Goal: Navigation & Orientation: Find specific page/section

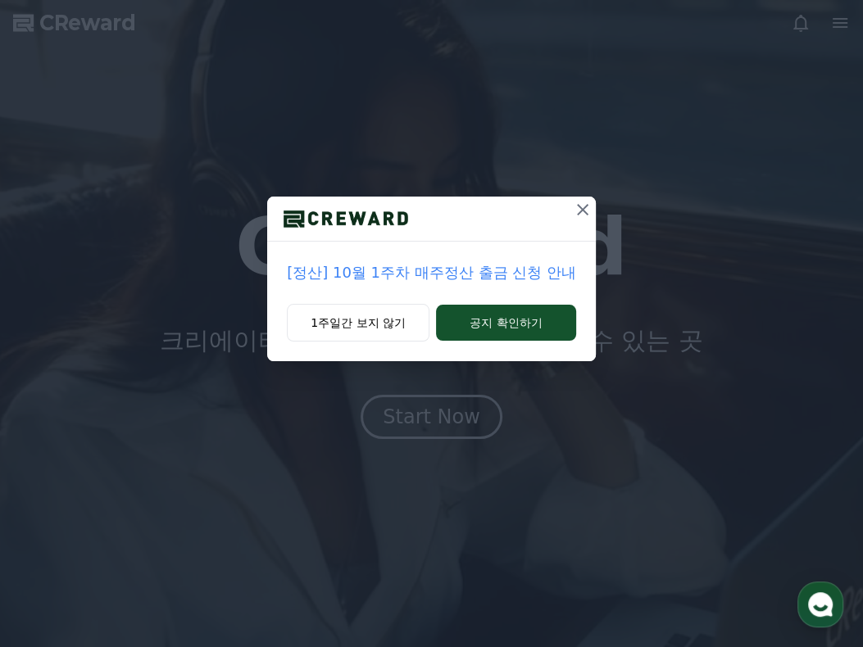
click at [454, 406] on div "[정산] 10월 1주차 매주정산 출금 신청 안내 1주일간 보지 않기 공지 확인하기" at bounding box center [431, 323] width 863 height 647
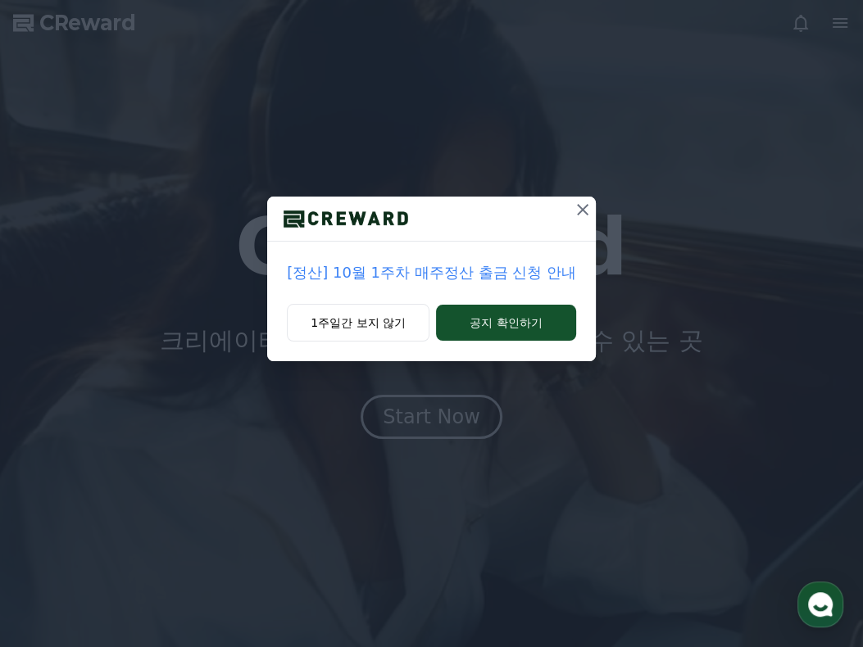
click at [583, 206] on icon at bounding box center [583, 210] width 20 height 20
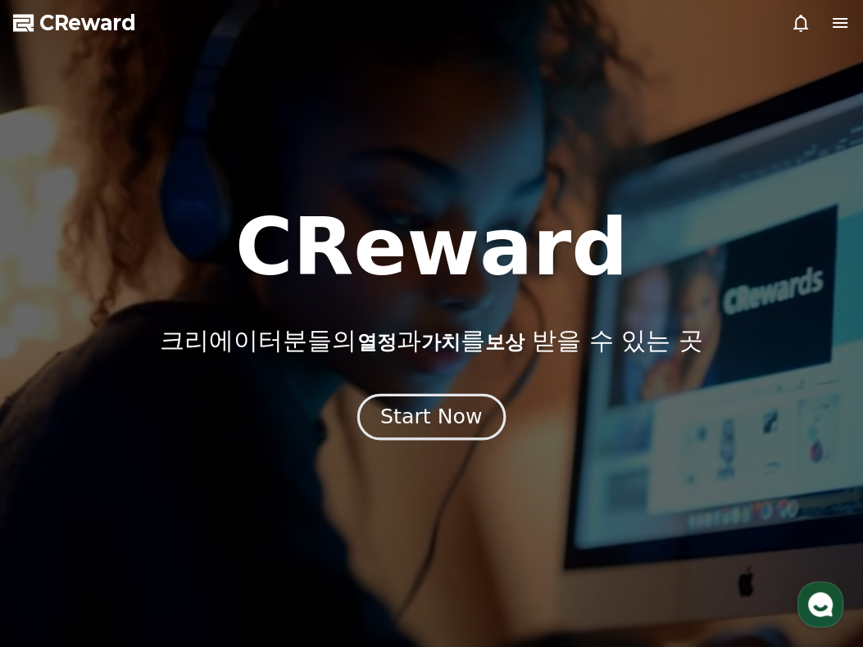
click at [424, 430] on button "Start Now" at bounding box center [431, 417] width 148 height 47
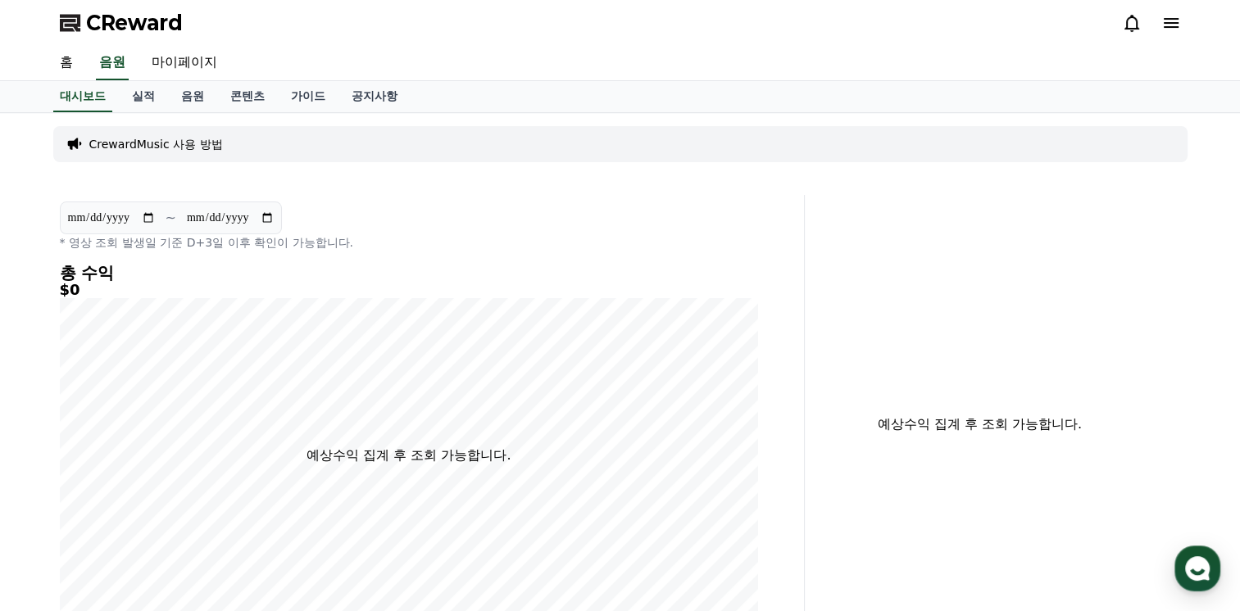
click at [148, 213] on input "**********" at bounding box center [111, 218] width 89 height 18
type input "**********"
click at [138, 97] on link "실적" at bounding box center [143, 96] width 49 height 31
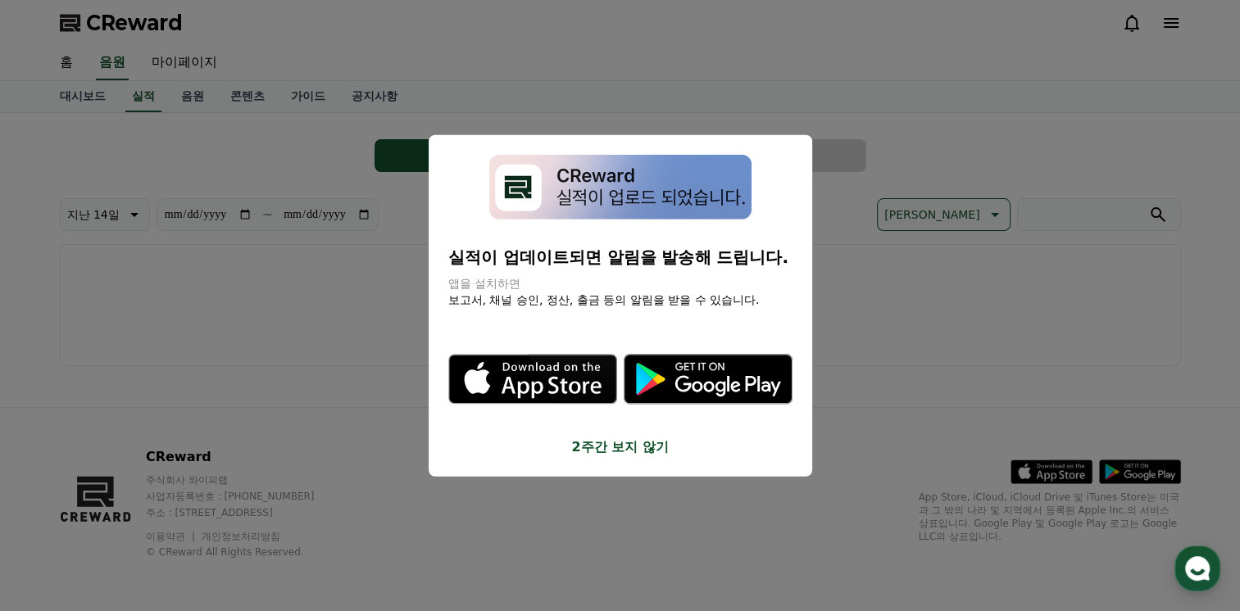
click at [862, 310] on button "close modal" at bounding box center [620, 305] width 1240 height 611
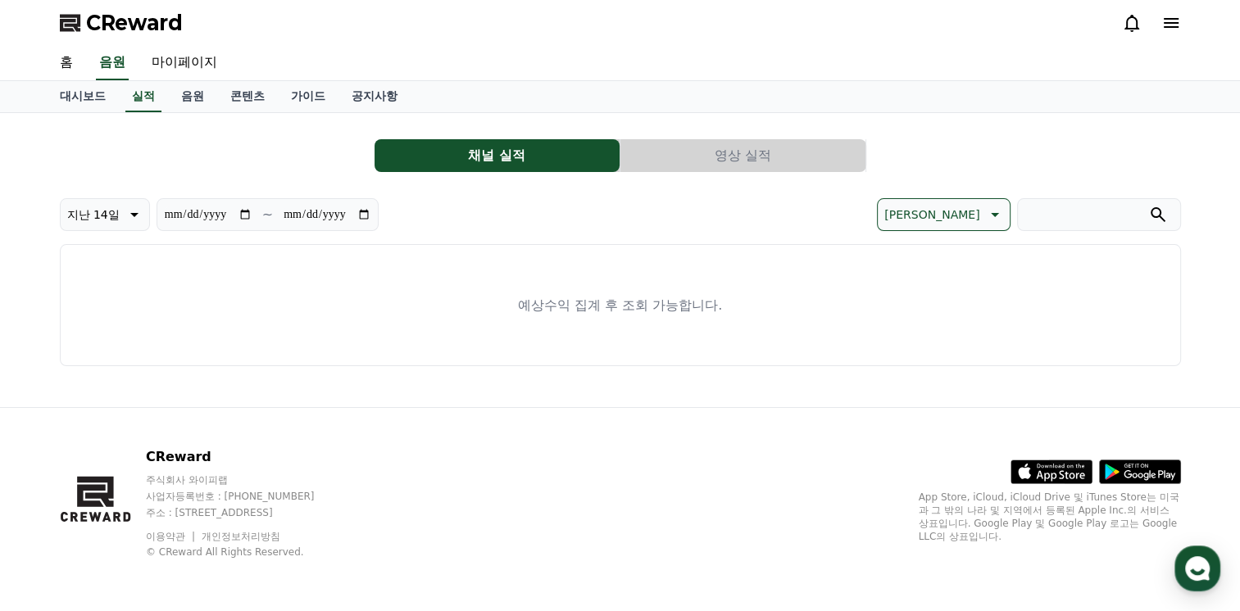
click at [256, 330] on div "예상수익 집계 후 조회 가능합니다." at bounding box center [620, 305] width 1121 height 122
click at [148, 129] on div "**********" at bounding box center [620, 246] width 1121 height 240
click at [189, 94] on link "음원" at bounding box center [192, 96] width 49 height 31
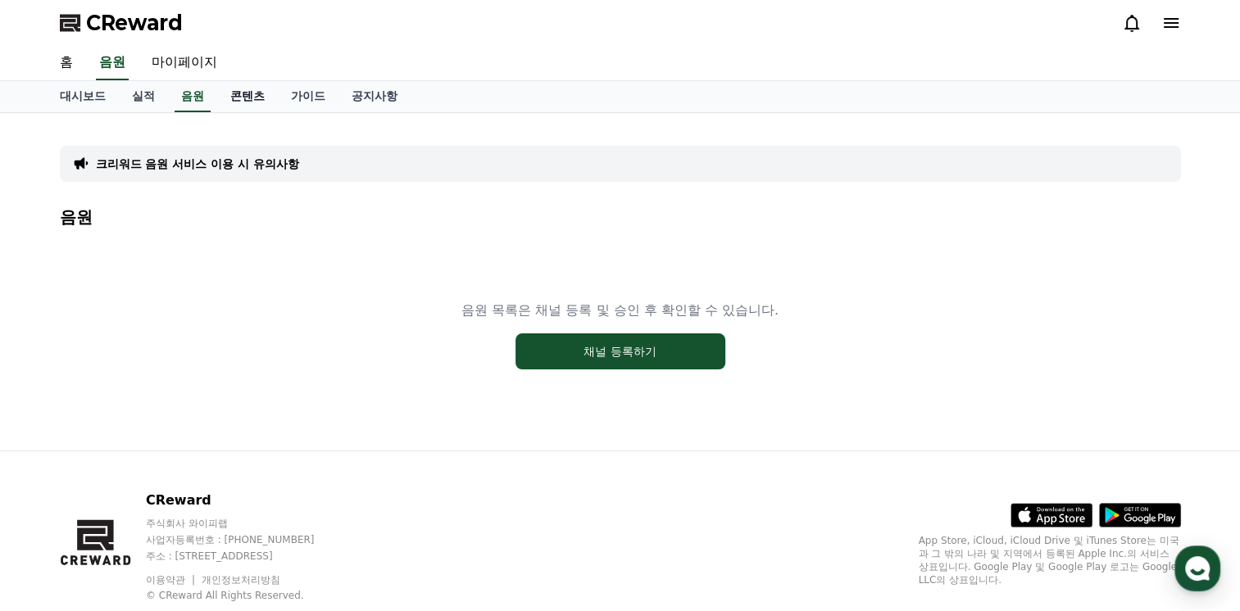
click at [242, 92] on link "콘텐츠" at bounding box center [247, 96] width 61 height 31
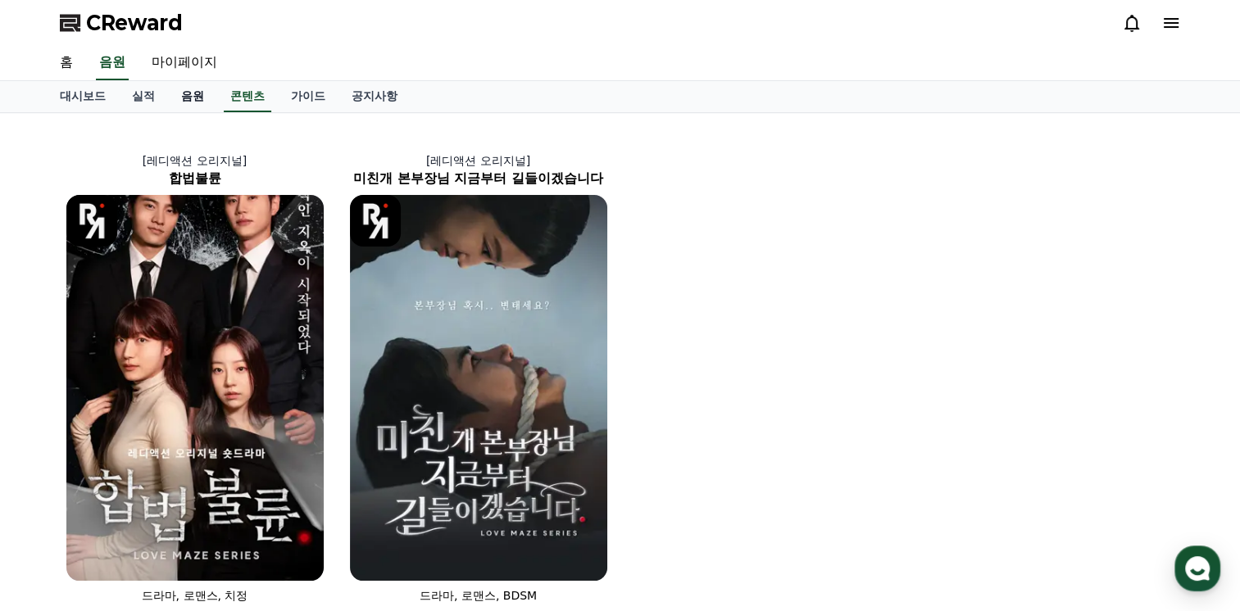
click at [185, 93] on link "음원" at bounding box center [192, 96] width 49 height 31
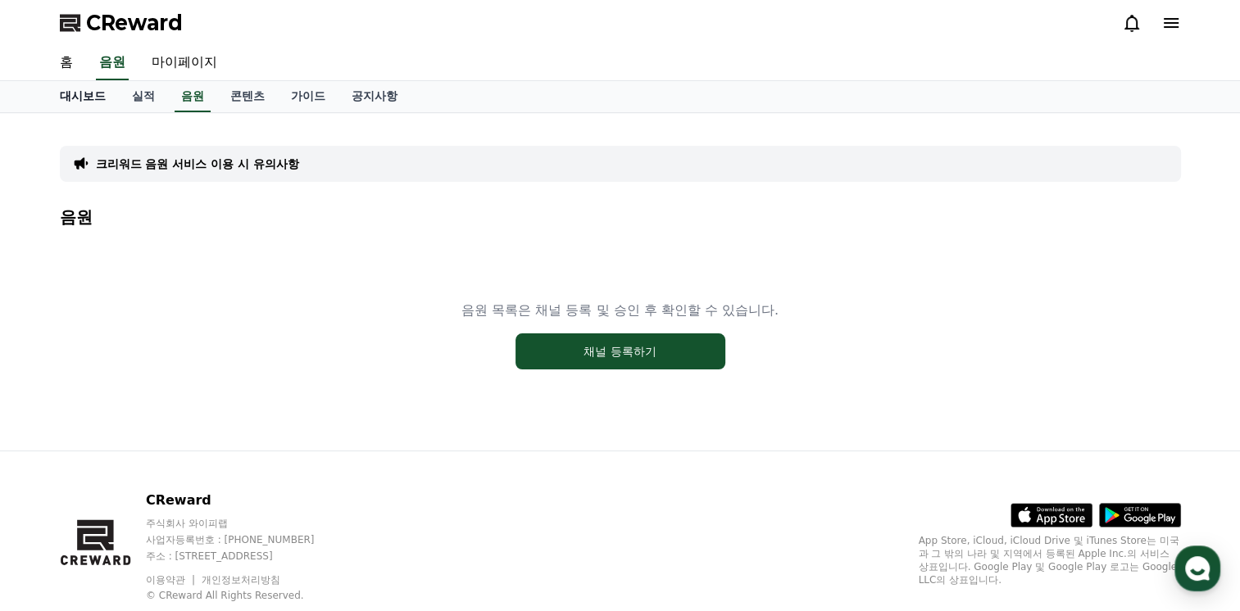
click at [77, 96] on link "대시보드" at bounding box center [83, 96] width 72 height 31
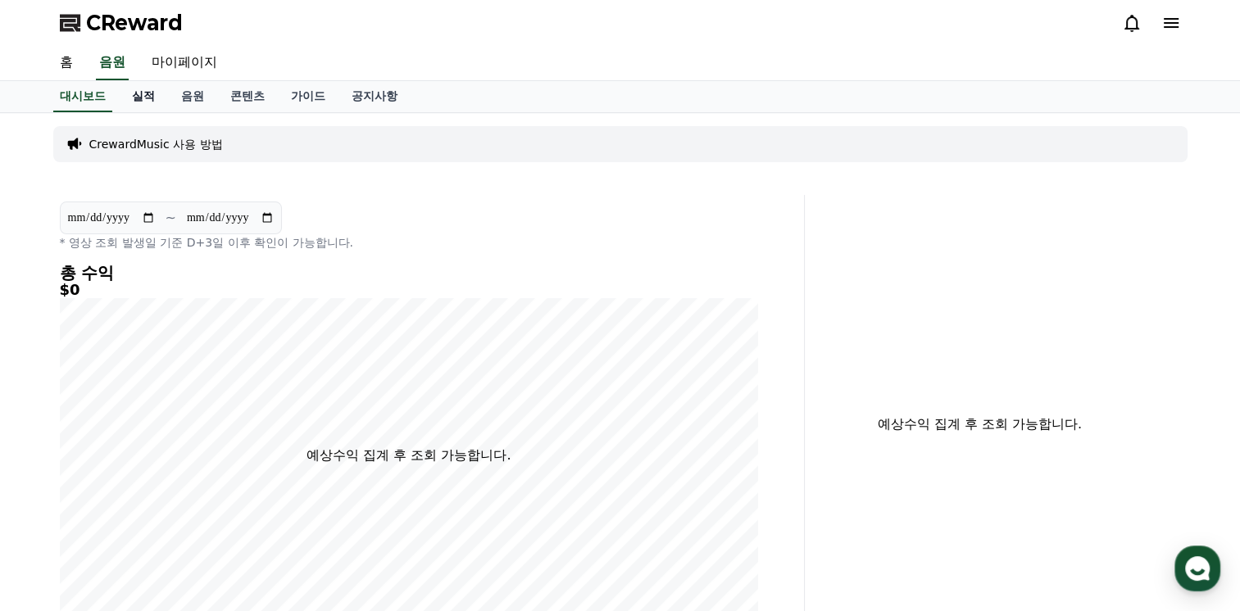
click at [138, 94] on link "실적" at bounding box center [143, 96] width 49 height 31
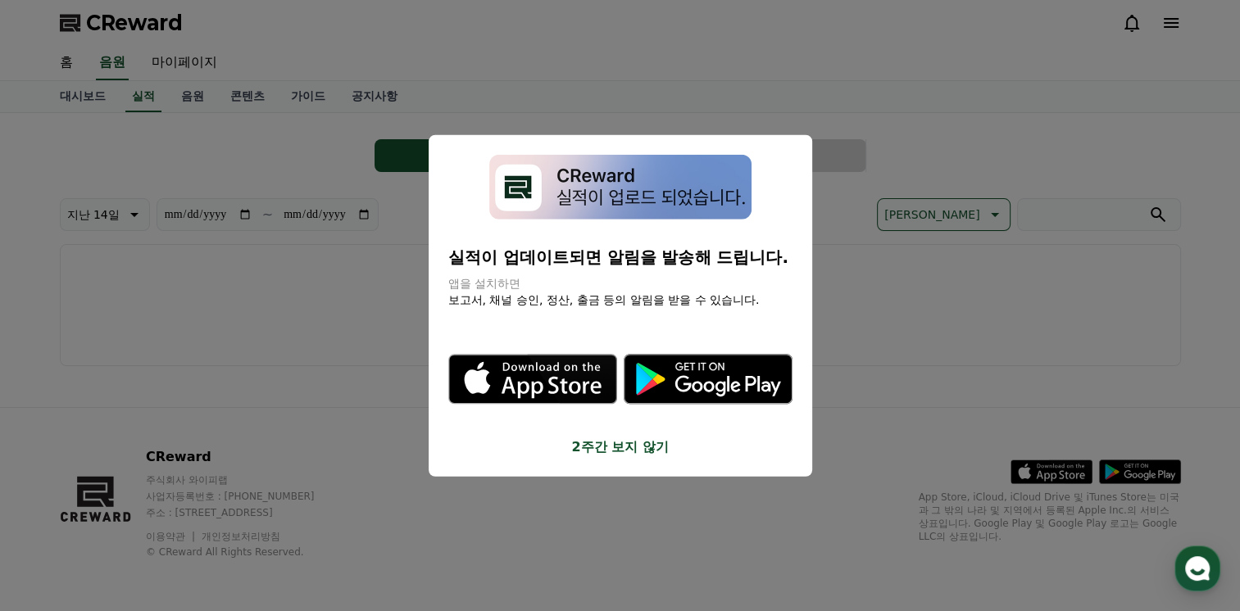
click at [355, 329] on button "close modal" at bounding box center [620, 305] width 1240 height 611
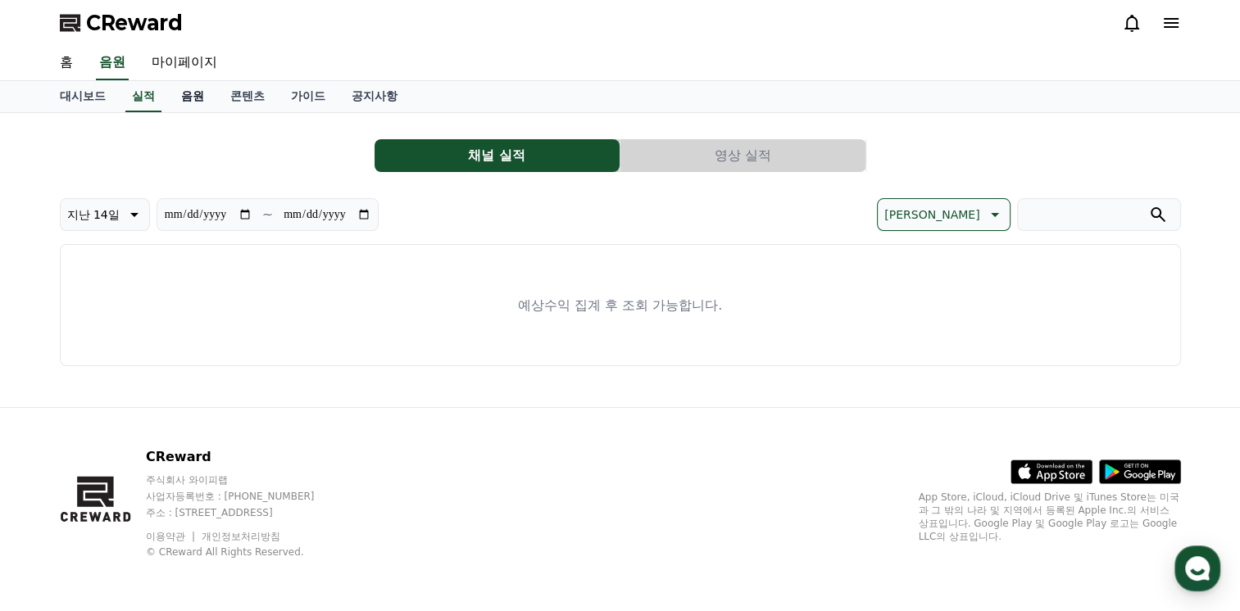
click at [184, 102] on link "음원" at bounding box center [192, 96] width 49 height 31
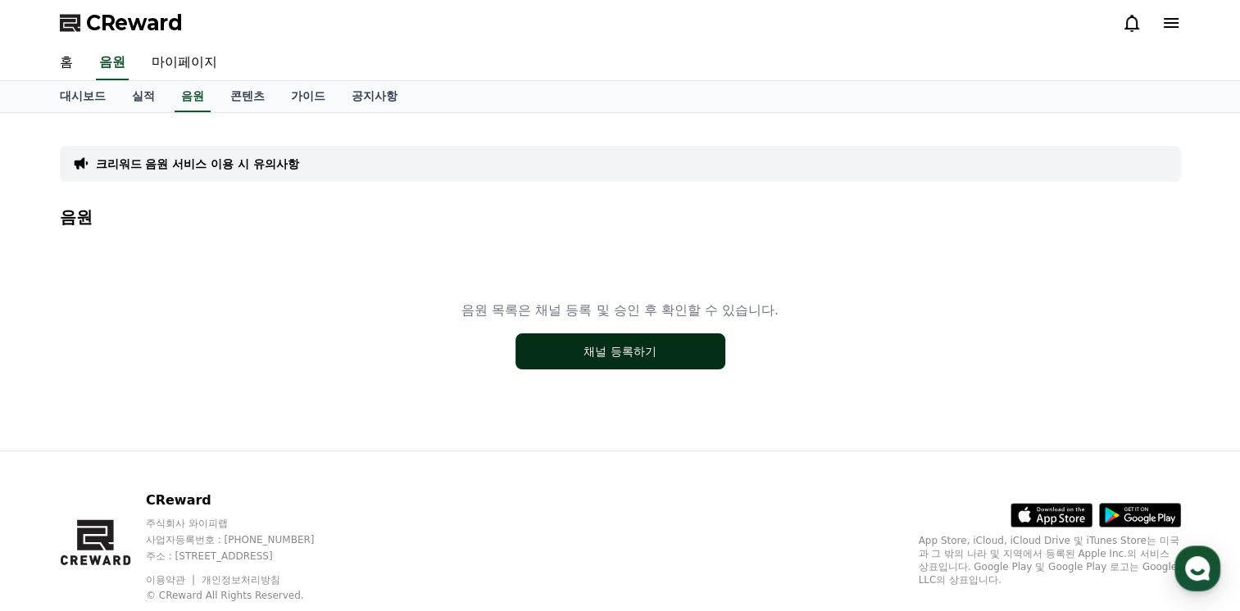
click at [636, 355] on button "채널 등록하기" at bounding box center [620, 352] width 210 height 36
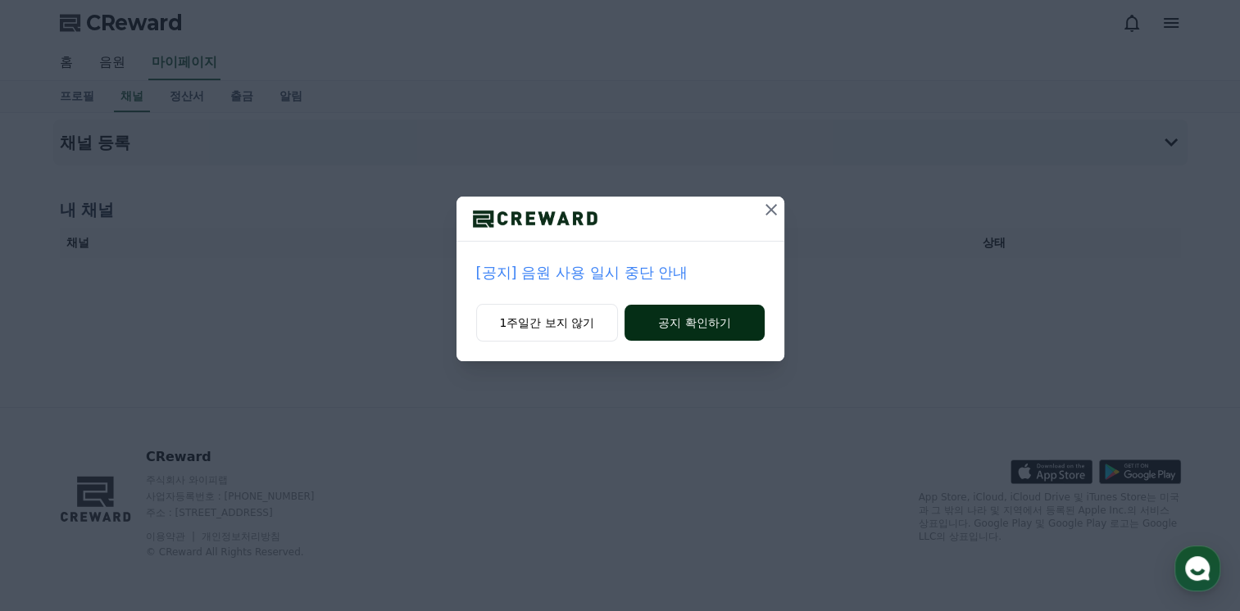
click at [688, 323] on button "공지 확인하기" at bounding box center [693, 323] width 139 height 36
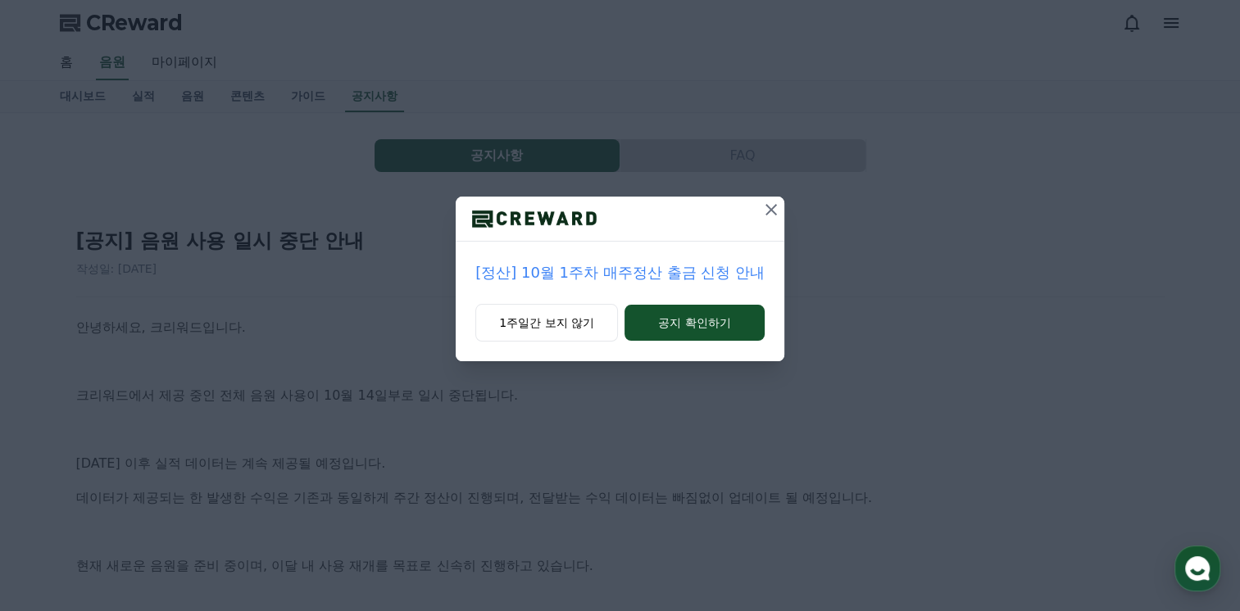
click at [766, 207] on icon at bounding box center [771, 210] width 20 height 20
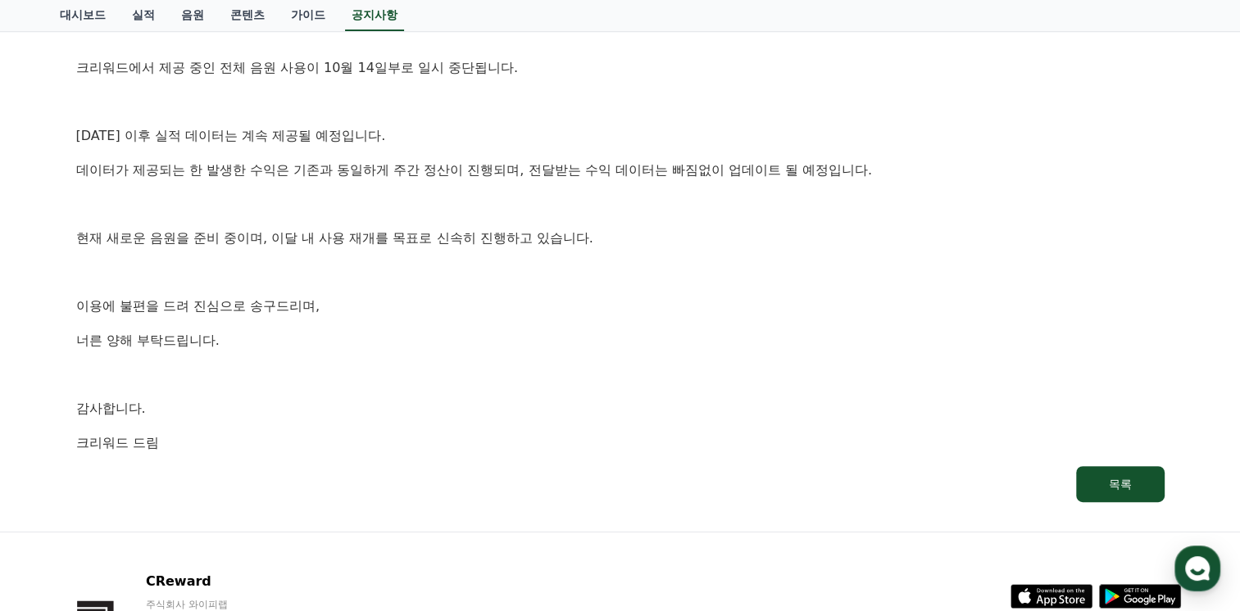
scroll to position [82, 0]
